Goal: Check status

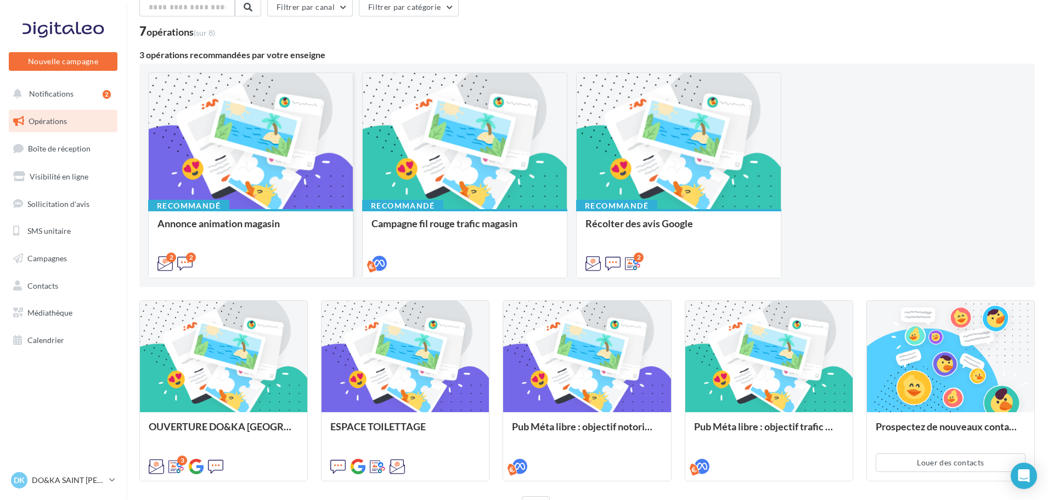
scroll to position [126, 0]
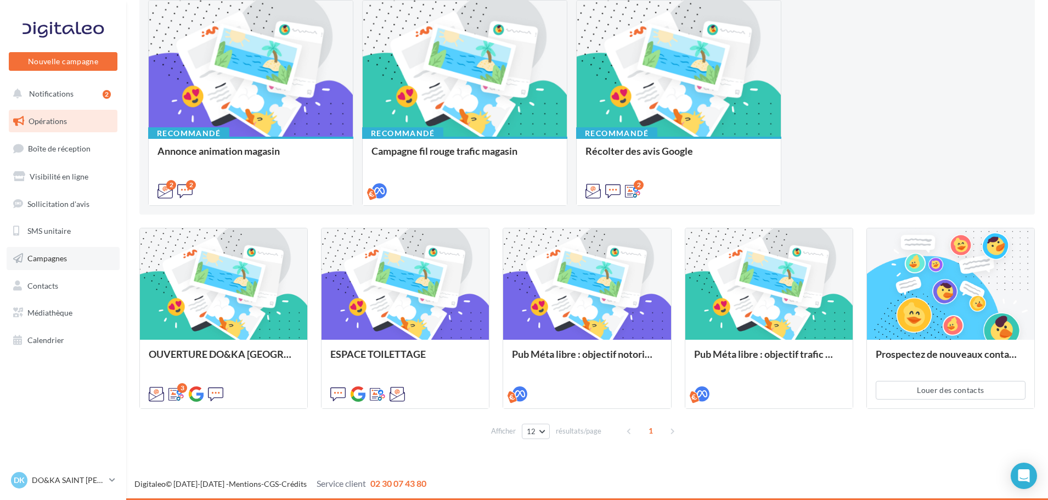
click at [62, 254] on span "Campagnes" at bounding box center [46, 257] width 39 height 9
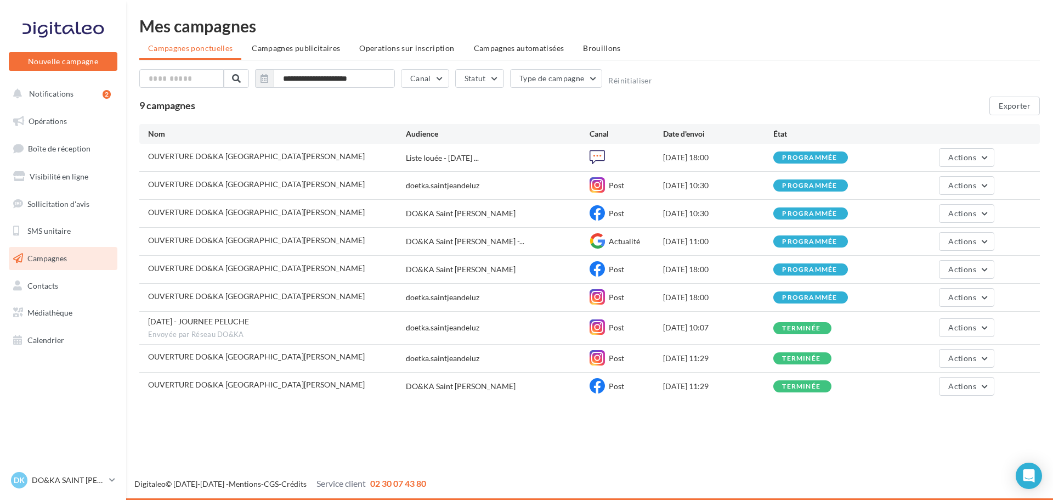
drag, startPoint x: 665, startPoint y: 298, endPoint x: 726, endPoint y: 291, distance: 61.4
click at [726, 291] on div "OUVERTURE DO&KA [GEOGRAPHIC_DATA][PERSON_NAME]saintjeandeluz Post [DATE] 18:00 …" at bounding box center [589, 297] width 901 height 27
drag, startPoint x: 661, startPoint y: 269, endPoint x: 728, endPoint y: 266, distance: 67.0
click at [728, 266] on div "OUVERTURE DO&KA [GEOGRAPHIC_DATA][PERSON_NAME] Saint [PERSON_NAME] Post [DATE] …" at bounding box center [589, 269] width 901 height 27
click at [728, 266] on div "[DATE] 18:00" at bounding box center [718, 269] width 110 height 11
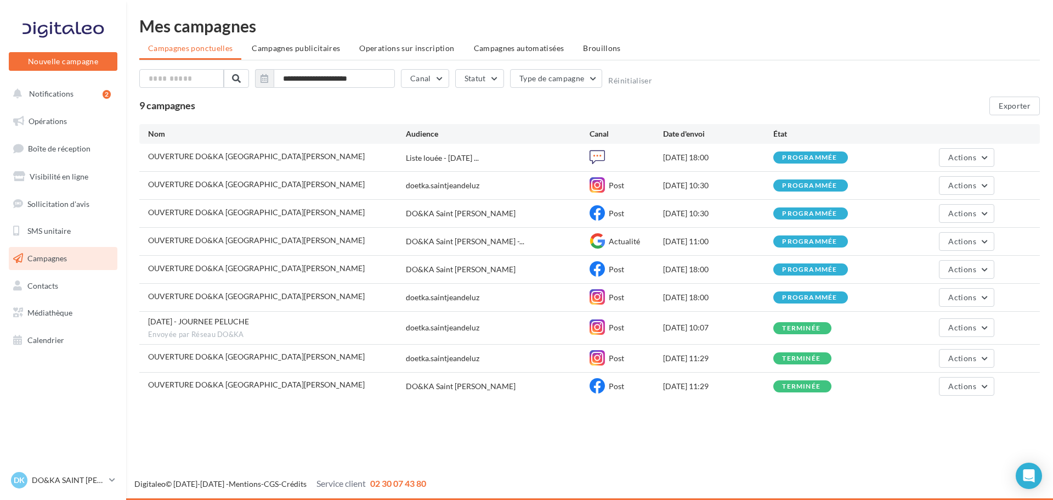
click at [719, 297] on div "[DATE] 18:00" at bounding box center [718, 297] width 110 height 11
click at [728, 293] on div "[DATE] 18:00" at bounding box center [718, 297] width 110 height 11
drag, startPoint x: 729, startPoint y: 297, endPoint x: 663, endPoint y: 296, distance: 66.9
click at [663, 296] on div "OUVERTURE DO&KA [GEOGRAPHIC_DATA][PERSON_NAME]saintjeandeluz Post [DATE] 18:00 …" at bounding box center [589, 297] width 901 height 27
click at [664, 294] on div "[DATE] 18:00" at bounding box center [718, 297] width 110 height 11
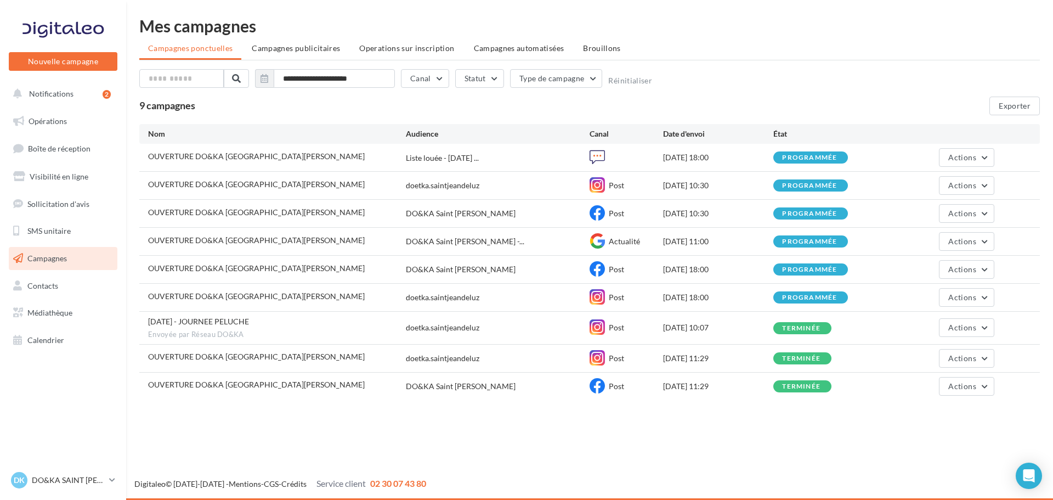
drag, startPoint x: 657, startPoint y: 297, endPoint x: 736, endPoint y: 327, distance: 84.3
click at [736, 327] on div "OUVERTURE DO&KA [GEOGRAPHIC_DATA][PERSON_NAME] louée - [DATE] ... [DATE] 18:00 …" at bounding box center [589, 272] width 901 height 256
click at [736, 327] on div "[DATE] 10:07" at bounding box center [718, 327] width 110 height 11
click at [87, 486] on div "DK DO&KA SAINT [PERSON_NAME] [EMAIL_ADDRESS][DOMAIN_NAME]" at bounding box center [58, 480] width 94 height 16
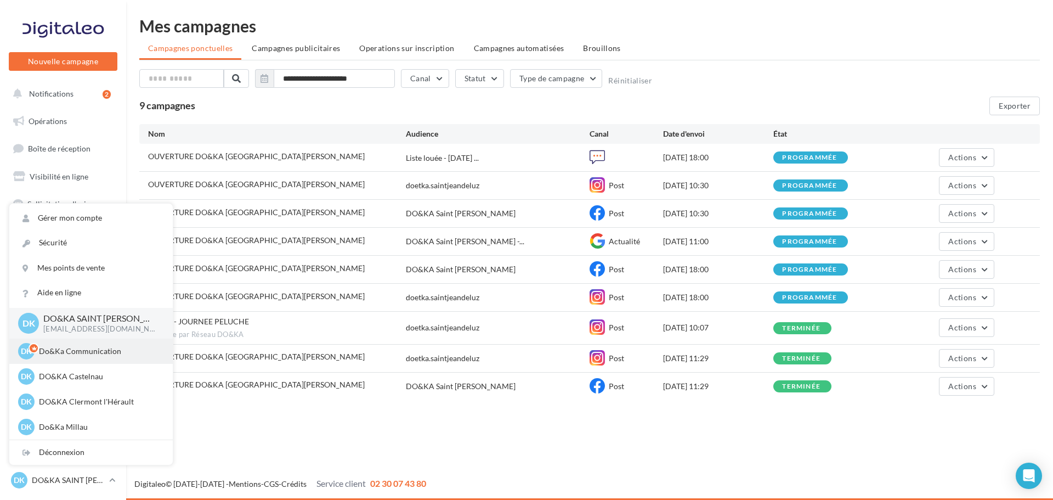
click at [105, 346] on p "Do&Ka Communication" at bounding box center [99, 351] width 121 height 11
